Goal: Find specific page/section: Find specific page/section

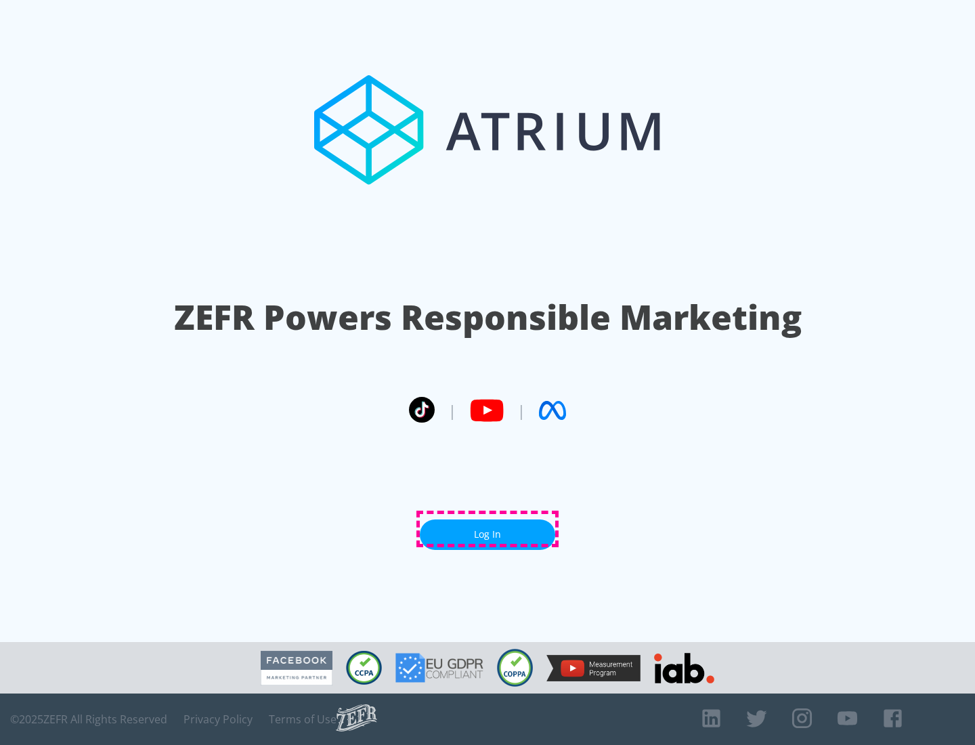
click at [487, 529] on link "Log In" at bounding box center [487, 534] width 135 height 30
